Goal: Information Seeking & Learning: Learn about a topic

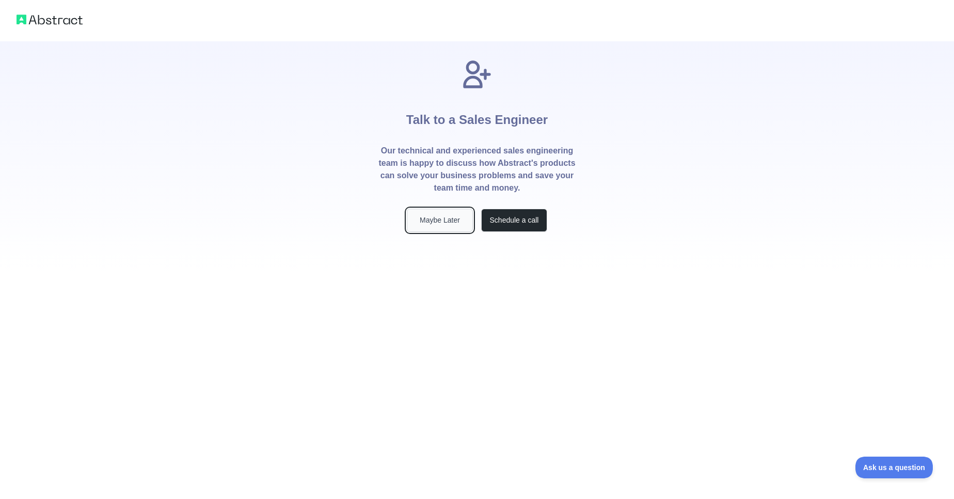
click at [450, 218] on button "Maybe Later" at bounding box center [440, 220] width 66 height 23
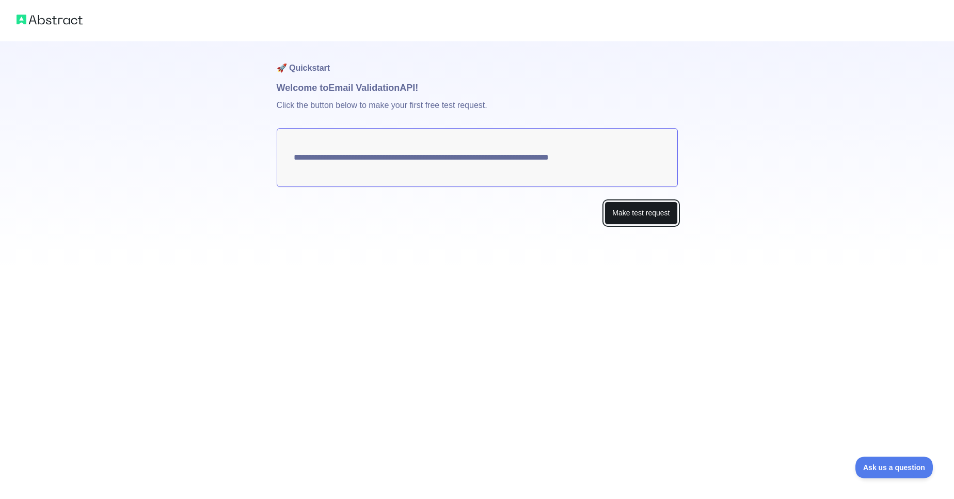
click at [656, 214] on button "Make test request" at bounding box center [641, 212] width 73 height 23
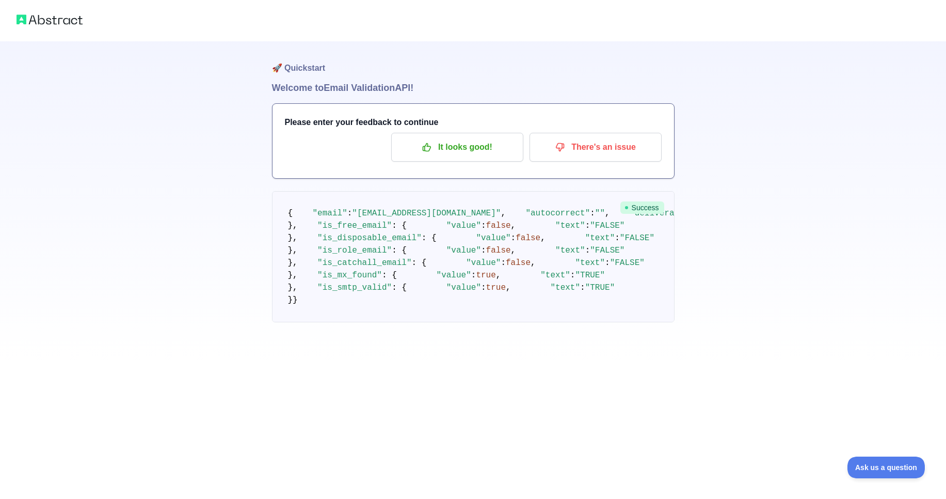
scroll to position [3, 0]
drag, startPoint x: 328, startPoint y: 64, endPoint x: 288, endPoint y: 65, distance: 40.3
click at [288, 65] on h1 "🚀 Quickstart" at bounding box center [473, 60] width 403 height 39
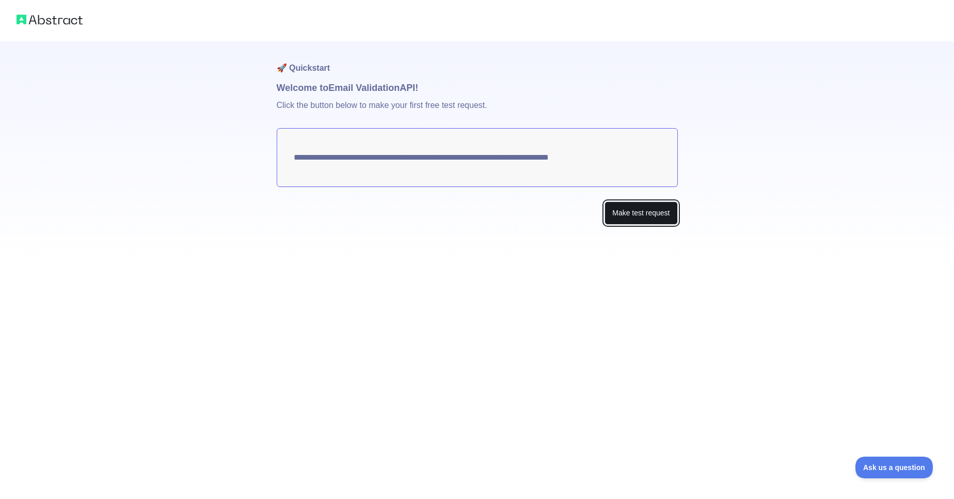
click at [639, 214] on button "Make test request" at bounding box center [641, 212] width 73 height 23
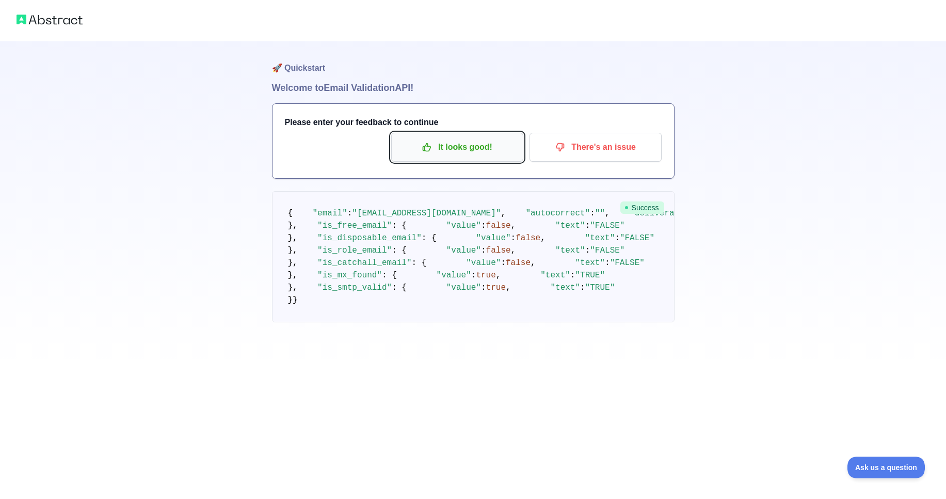
click at [460, 144] on p "It looks good!" at bounding box center [457, 147] width 117 height 18
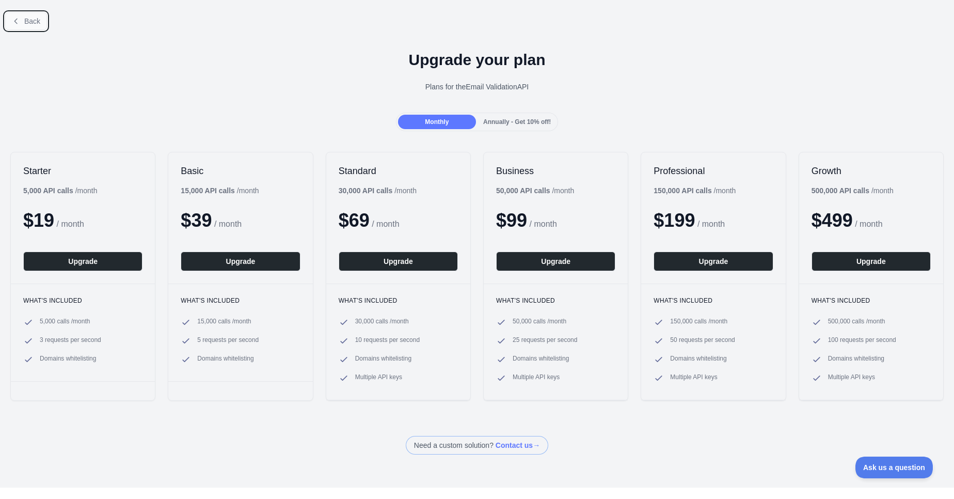
click at [27, 20] on span "Back" at bounding box center [32, 21] width 16 height 8
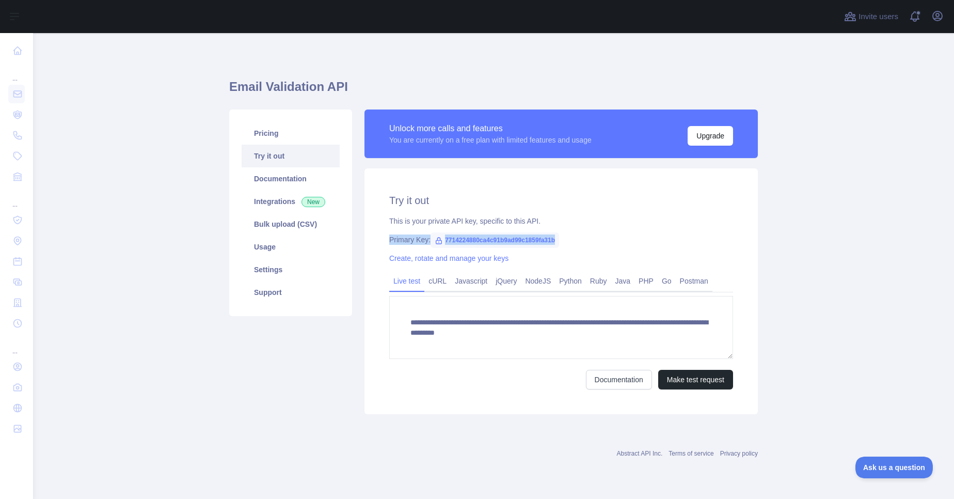
drag, startPoint x: 556, startPoint y: 240, endPoint x: 371, endPoint y: 240, distance: 184.9
click at [371, 240] on div "**********" at bounding box center [561, 291] width 393 height 246
copy div "Primary Key: 7714224880ca4c91b9ad99c1859fa31b"
click at [771, 222] on main "**********" at bounding box center [493, 266] width 921 height 466
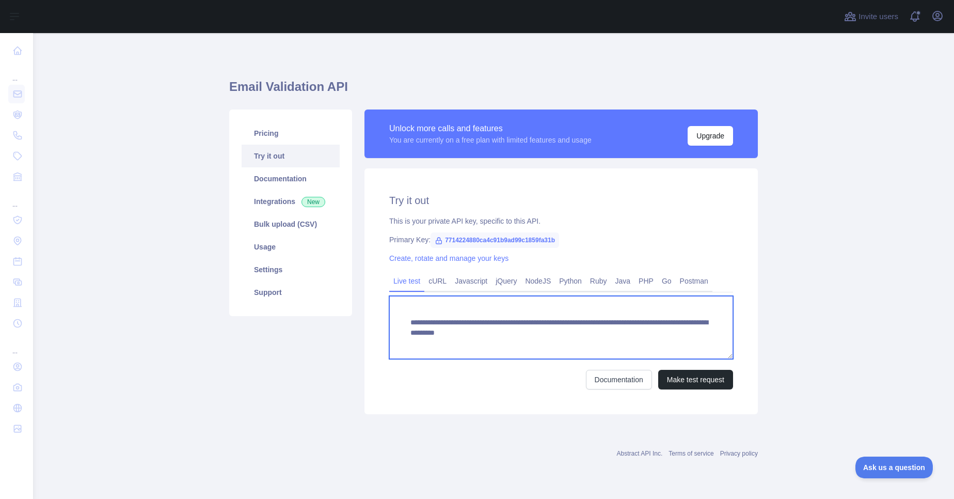
drag, startPoint x: 714, startPoint y: 334, endPoint x: 396, endPoint y: 324, distance: 318.2
click at [396, 324] on textarea "**********" at bounding box center [561, 327] width 344 height 63
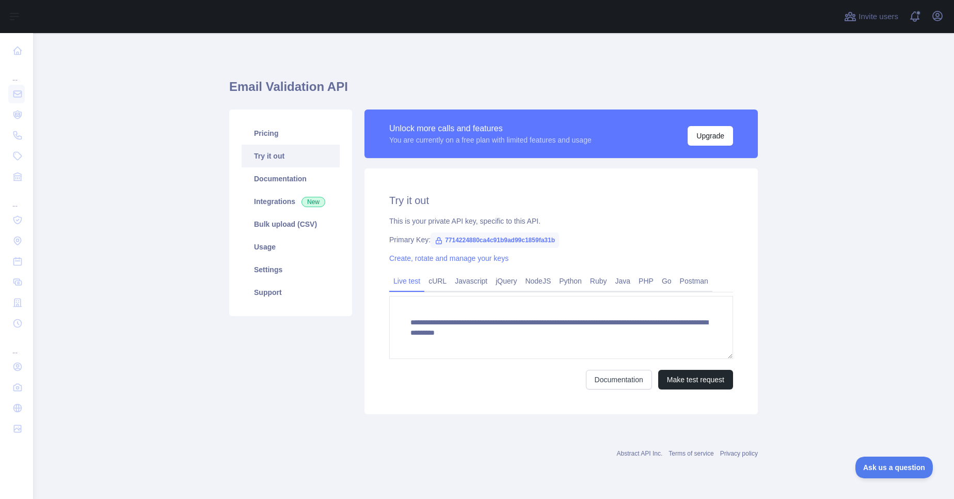
click at [843, 348] on main "**********" at bounding box center [493, 266] width 921 height 466
click at [622, 383] on link "Documentation" at bounding box center [619, 380] width 66 height 20
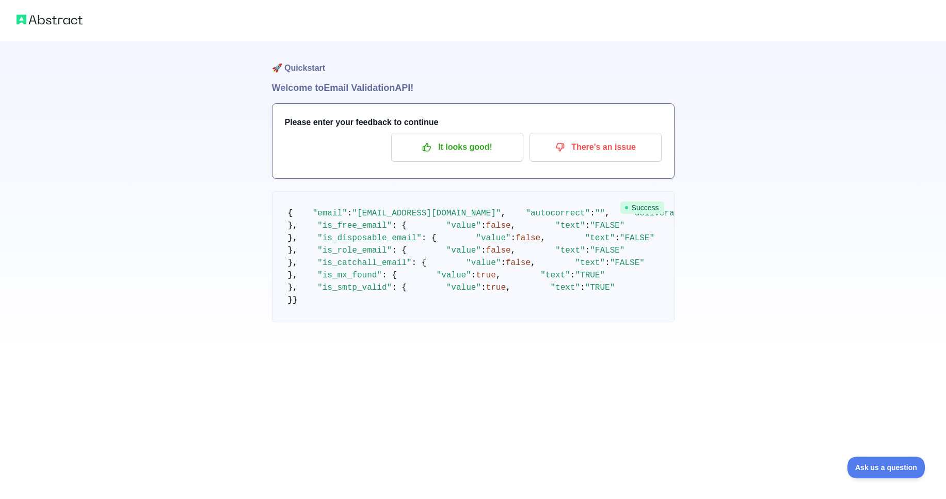
scroll to position [125, 0]
drag, startPoint x: 311, startPoint y: 196, endPoint x: 378, endPoint y: 198, distance: 67.1
click at [378, 221] on span ""is_free_email"" at bounding box center [355, 225] width 74 height 9
click at [486, 221] on span "false" at bounding box center [498, 225] width 25 height 9
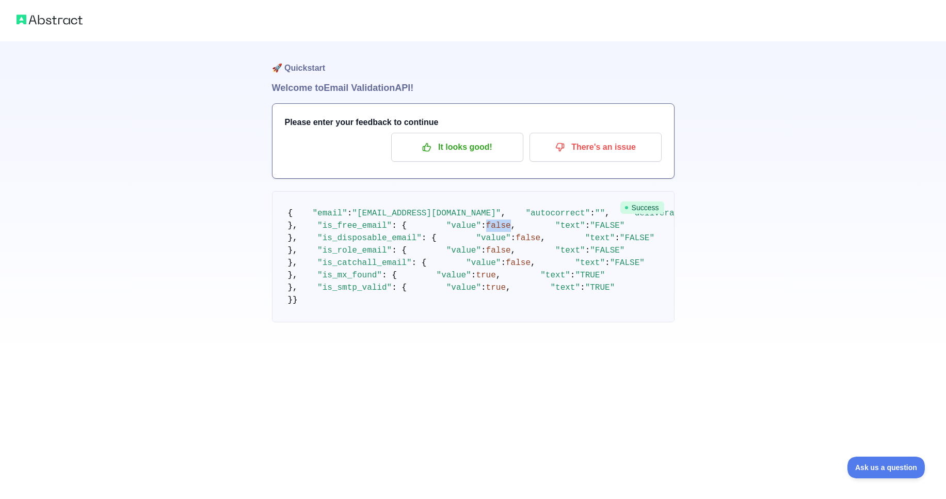
scroll to position [0, 0]
drag, startPoint x: 313, startPoint y: 249, endPoint x: 461, endPoint y: 247, distance: 147.7
click at [461, 247] on code "{ "email" : "reshma.p@siliconvalleycloudit.com" , "autocorrect" : "" , "deliver…" at bounding box center [766, 257] width 957 height 96
drag, startPoint x: 312, startPoint y: 231, endPoint x: 437, endPoint y: 230, distance: 124.4
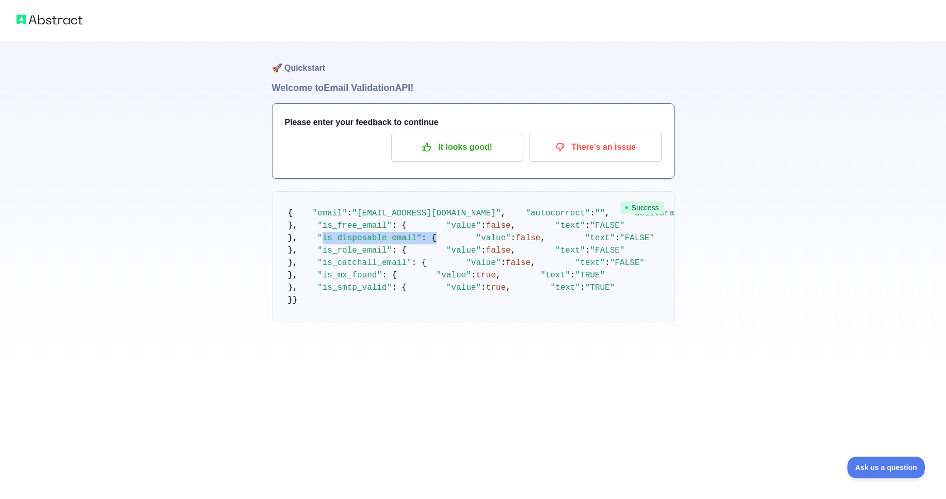
click at [437, 230] on pre "{ "email" : "reshma.p@siliconvalleycloudit.com" , "autocorrect" : "" , "deliver…" at bounding box center [473, 256] width 403 height 131
click at [318, 255] on span ""is_role_email"" at bounding box center [355, 250] width 74 height 9
drag, startPoint x: 301, startPoint y: 328, endPoint x: 432, endPoint y: 329, distance: 131.2
click at [432, 322] on pre "{ "email" : "reshma.p@siliconvalleycloudit.com" , "autocorrect" : "" , "deliver…" at bounding box center [473, 256] width 403 height 131
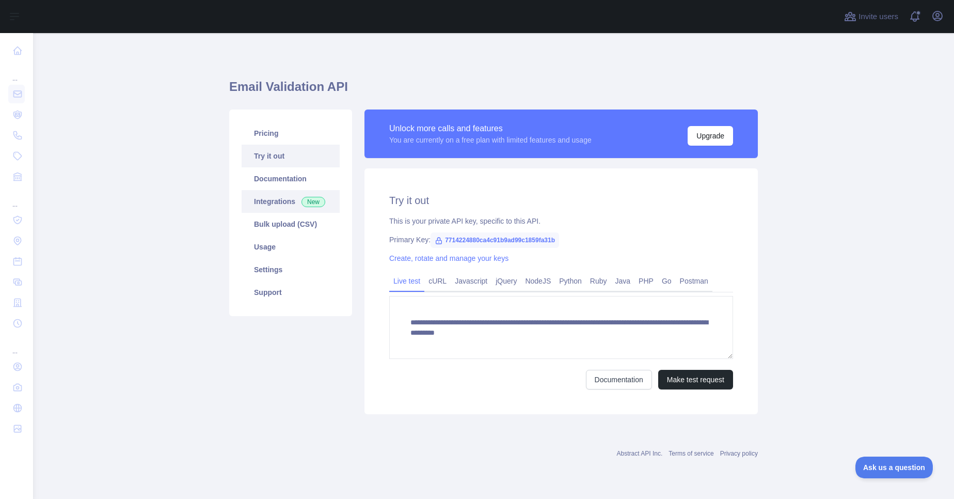
click at [270, 209] on link "Integrations New" at bounding box center [291, 201] width 98 height 23
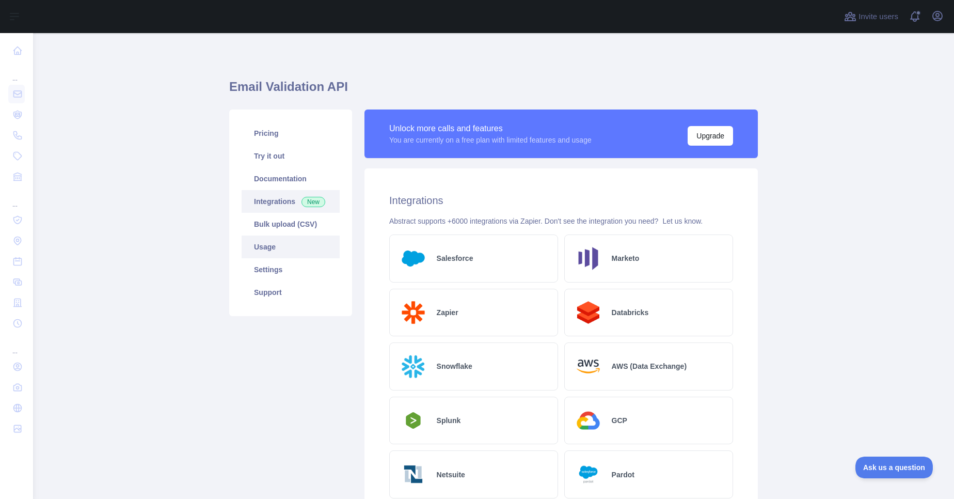
click at [260, 249] on link "Usage" at bounding box center [291, 246] width 98 height 23
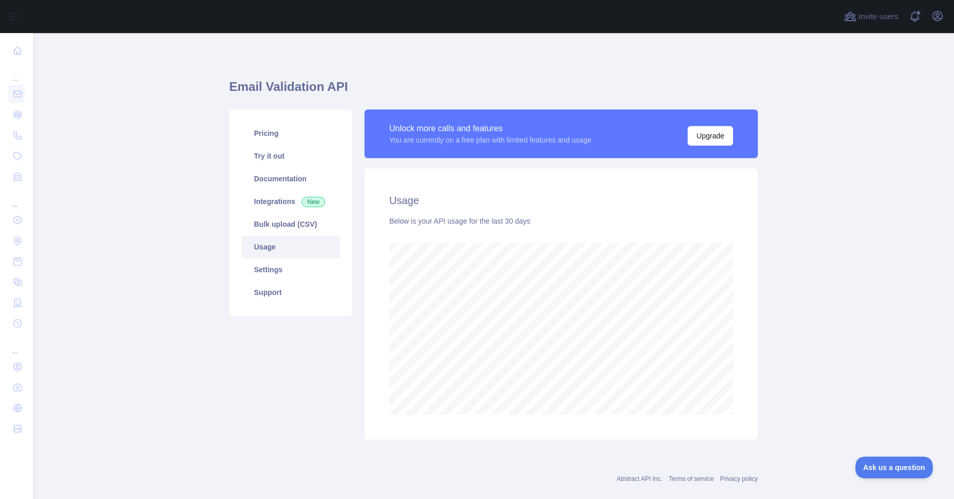
scroll to position [466, 913]
click at [259, 273] on link "Settings" at bounding box center [291, 269] width 98 height 23
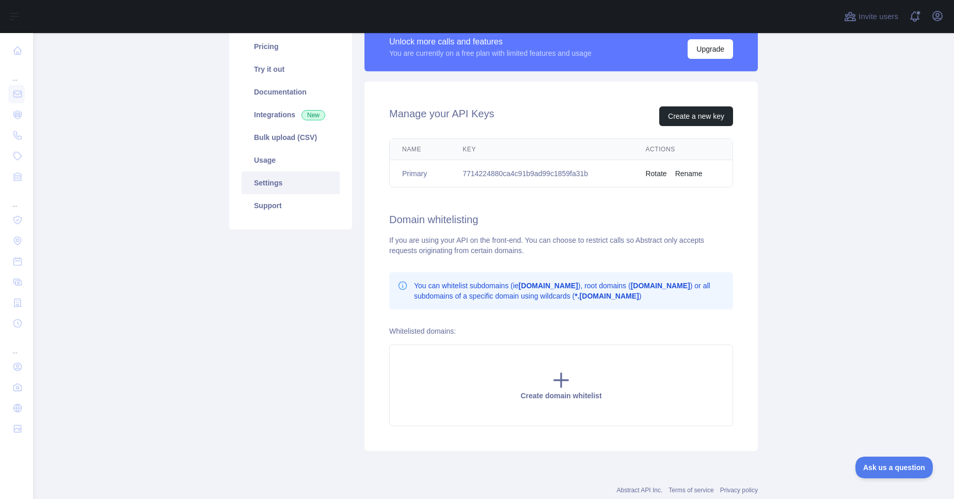
scroll to position [90, 0]
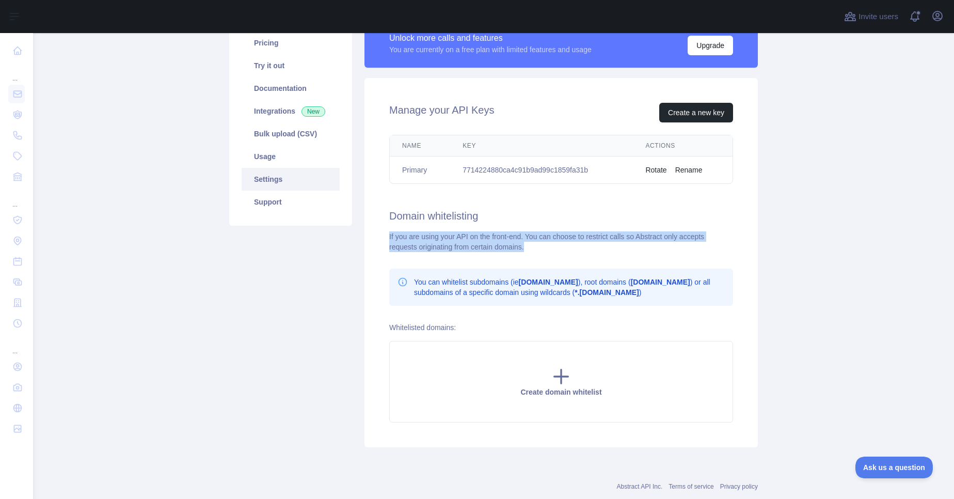
drag, startPoint x: 528, startPoint y: 250, endPoint x: 382, endPoint y: 229, distance: 147.6
click at [382, 229] on div "Manage your API Keys Create a new key Name Key Actions Primary 7714224880ca4c91…" at bounding box center [561, 262] width 393 height 369
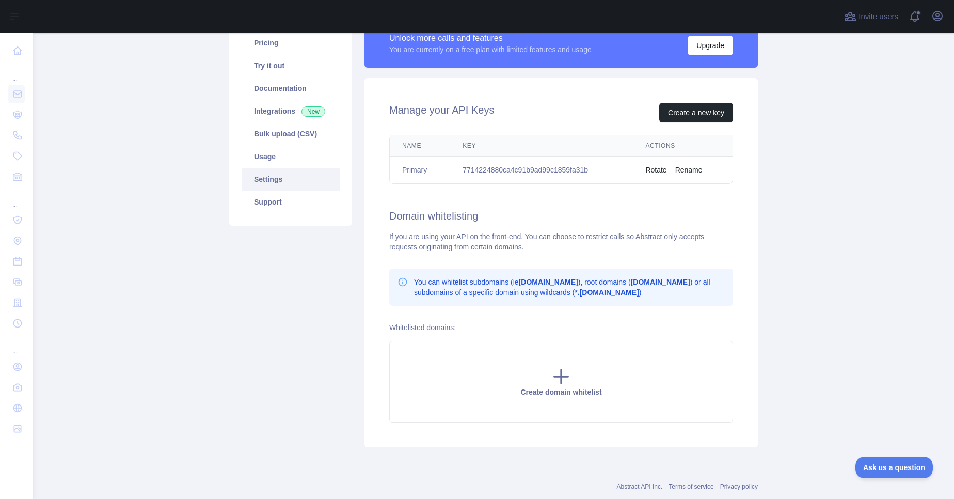
scroll to position [0, 0]
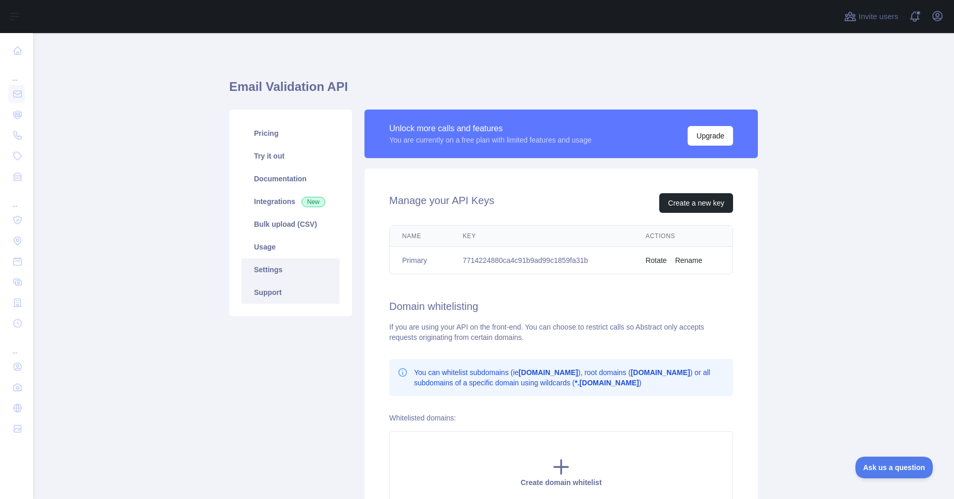
click at [291, 292] on link "Support" at bounding box center [291, 292] width 98 height 23
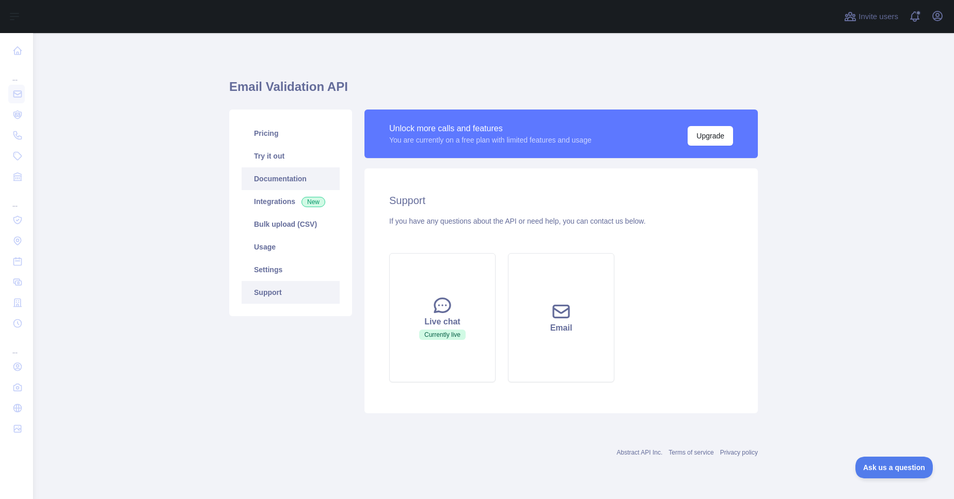
click at [257, 185] on link "Documentation" at bounding box center [291, 178] width 98 height 23
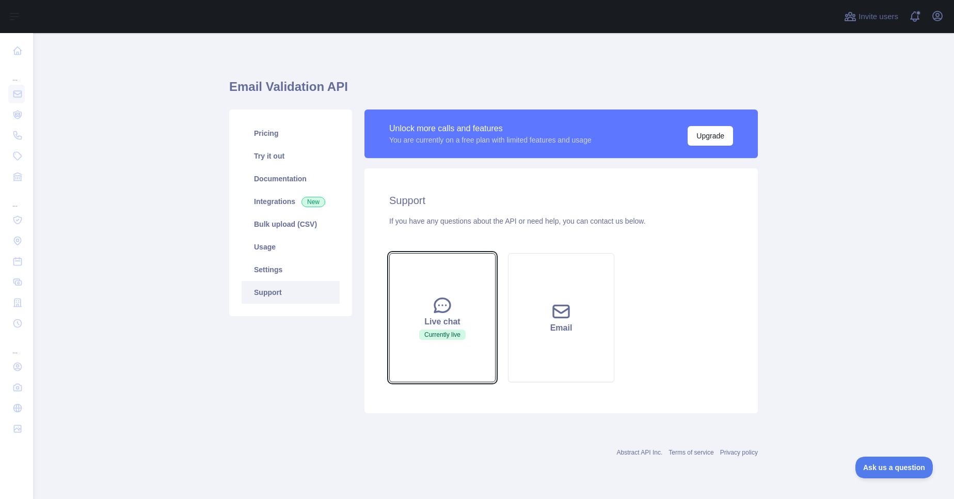
click at [446, 311] on icon at bounding box center [442, 305] width 15 height 14
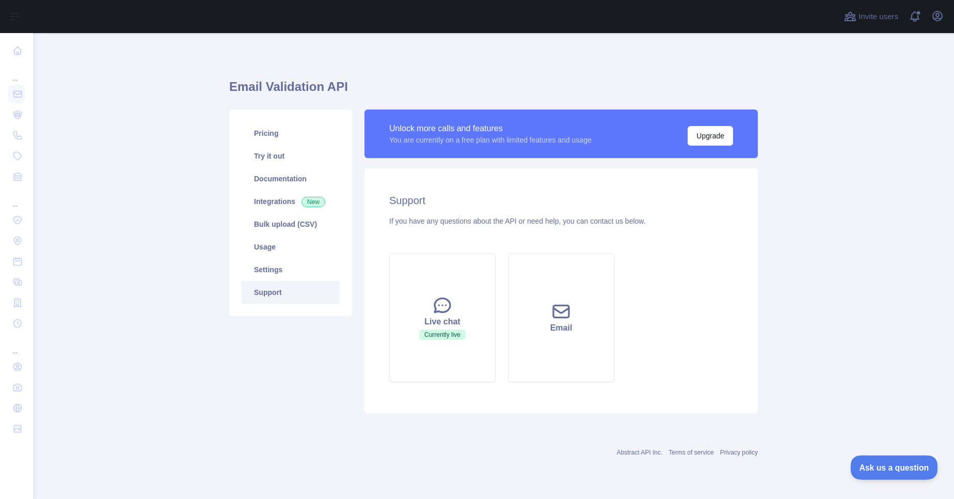
click at [883, 466] on span "Ask us a question" at bounding box center [888, 465] width 77 height 7
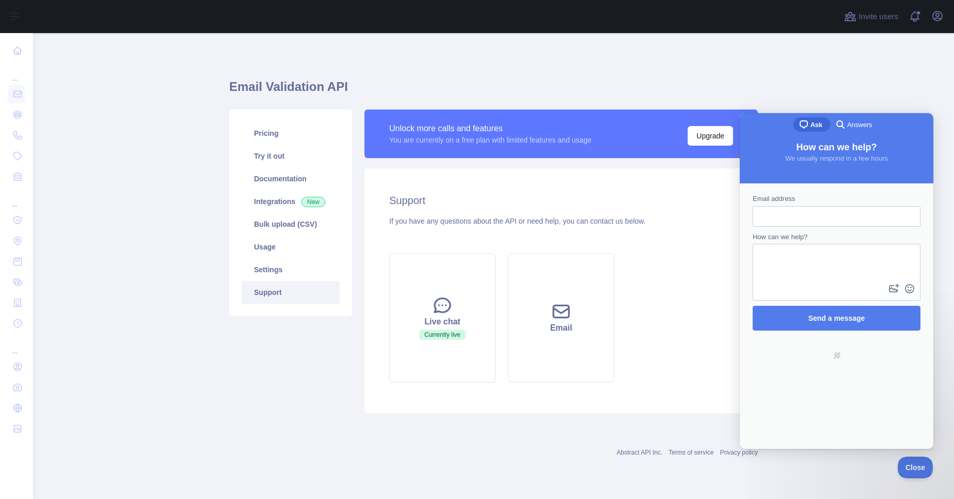
click at [850, 125] on span "Answers" at bounding box center [859, 125] width 25 height 10
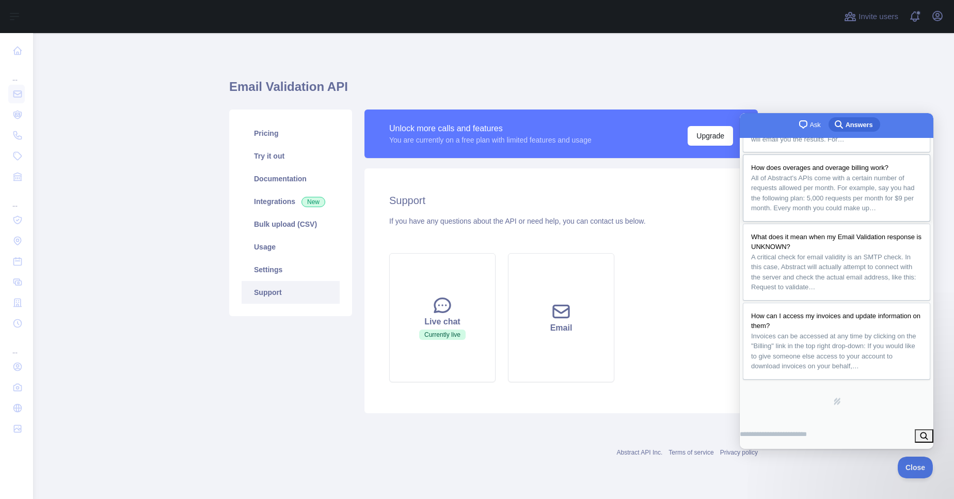
scroll to position [228, 0]
